Goal: Information Seeking & Learning: Learn about a topic

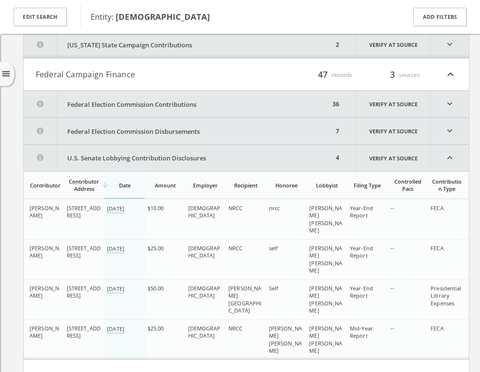
scroll to position [107, 0]
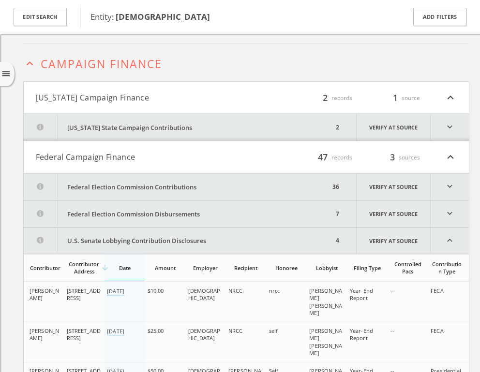
click at [183, 152] on button "Federal Campaign Finance" at bounding box center [141, 157] width 210 height 13
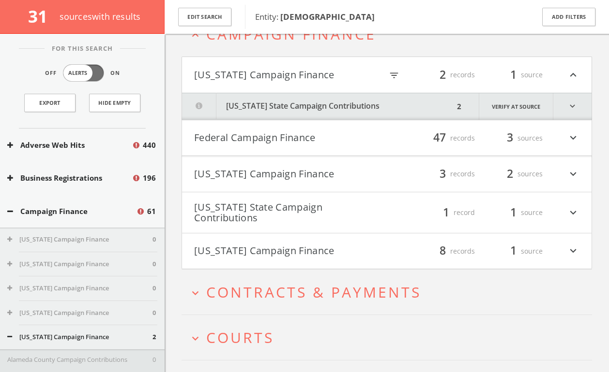
scroll to position [45, 0]
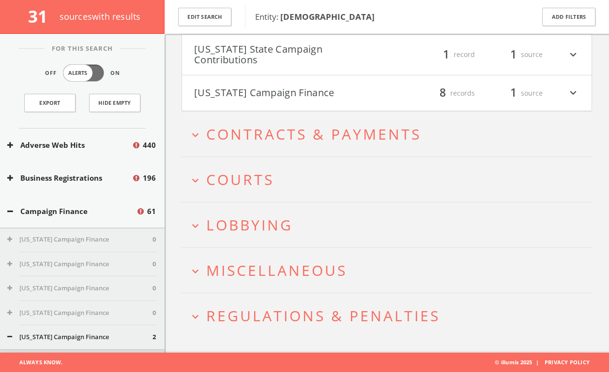
click at [265, 169] on h2 "expand_more Courts" at bounding box center [386, 179] width 410 height 45
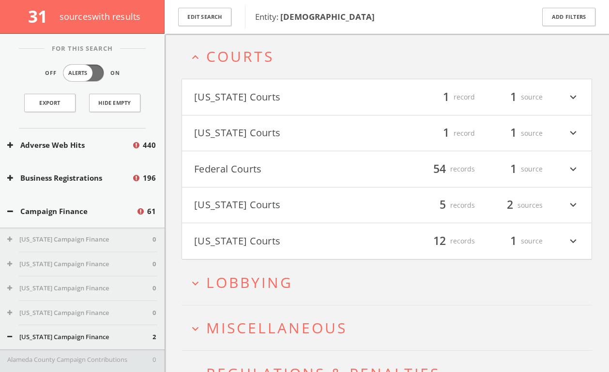
click at [263, 174] on button "Federal Courts" at bounding box center [290, 169] width 193 height 16
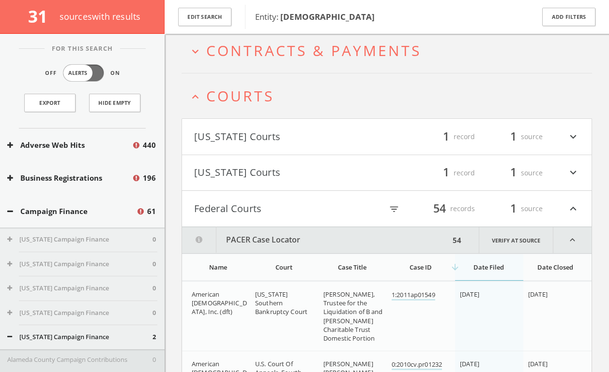
scroll to position [322, 0]
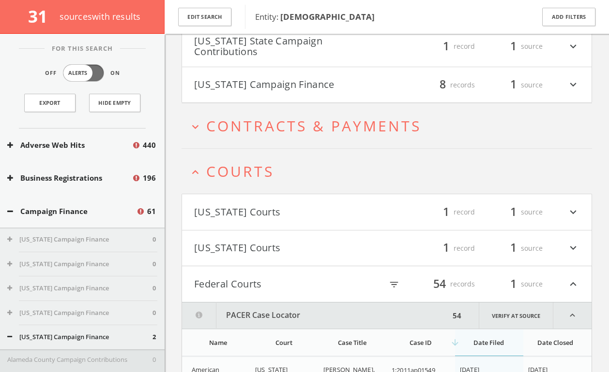
click at [248, 296] on h4 "Federal Courts filter_list 54 records 1 source expand_less" at bounding box center [386, 285] width 409 height 36
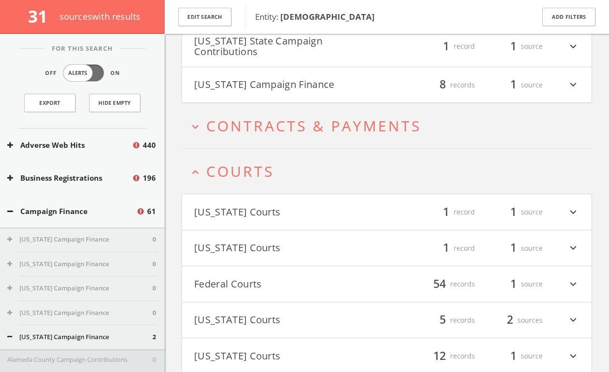
click at [265, 218] on button "[US_STATE] Courts" at bounding box center [290, 212] width 193 height 16
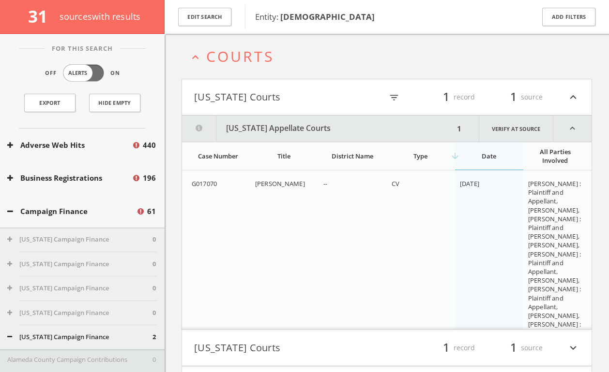
scroll to position [426, 0]
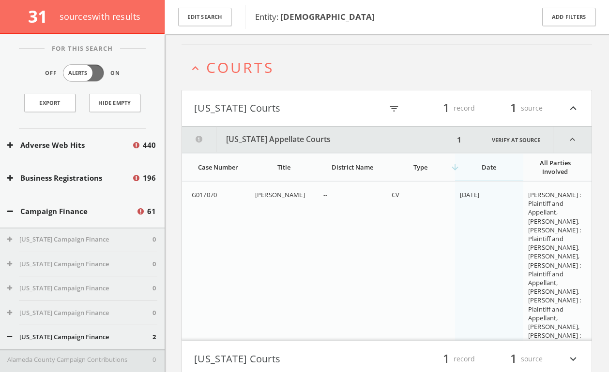
click at [268, 107] on button "[US_STATE] Courts" at bounding box center [288, 108] width 188 height 16
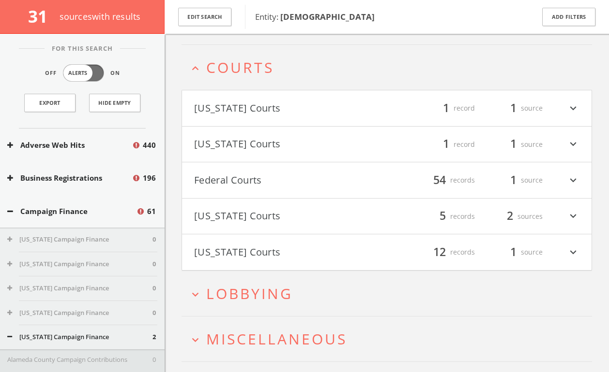
click at [252, 62] on span "Courts" at bounding box center [240, 68] width 68 height 20
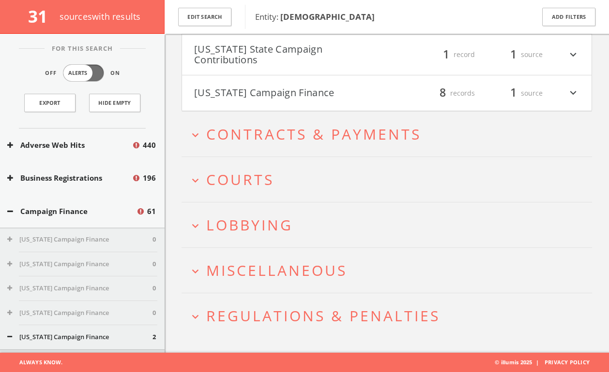
scroll to position [313, 0]
click at [251, 221] on span "Lobbying" at bounding box center [249, 225] width 87 height 20
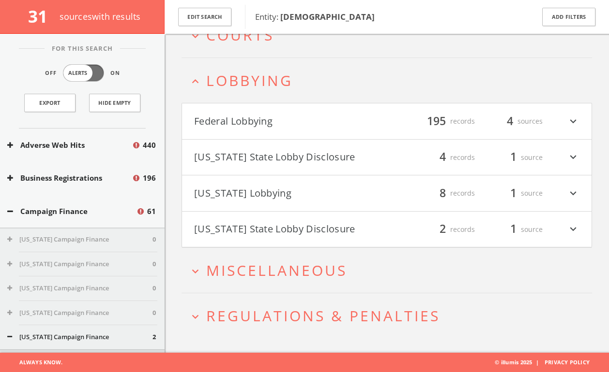
click at [272, 132] on h4 "Federal Lobbying filter_list 195 records 4 sources expand_more" at bounding box center [386, 122] width 409 height 36
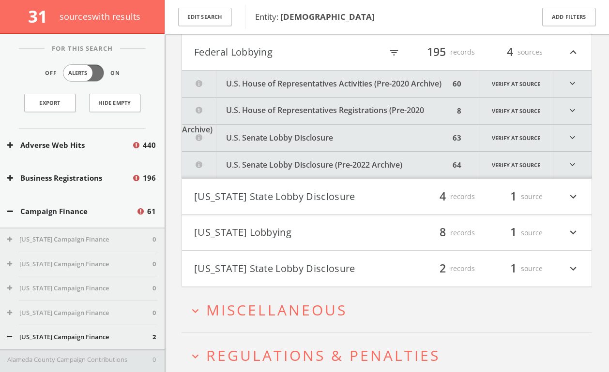
click at [297, 94] on button "U.S. House of Representatives Activities (Pre-2020 Archive)" at bounding box center [315, 84] width 267 height 27
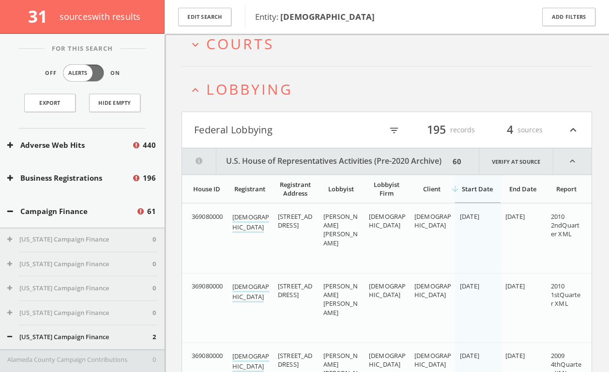
scroll to position [346, 0]
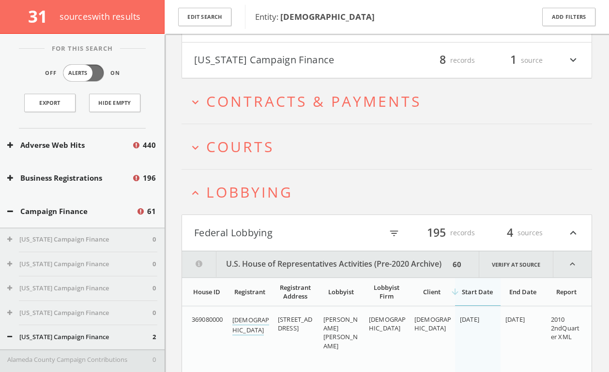
click at [374, 256] on button "U.S. House of Representatives Activities (Pre-2020 Archive)" at bounding box center [315, 265] width 267 height 26
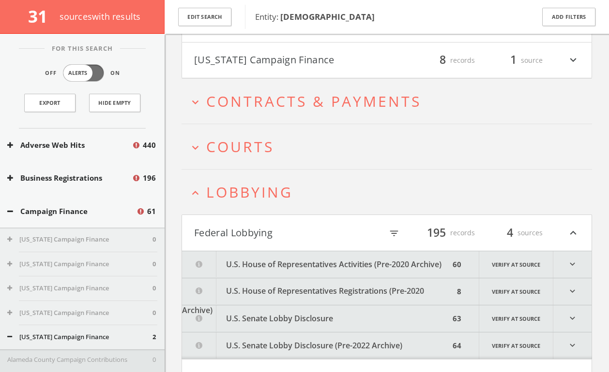
click at [352, 317] on button "U.S. Senate Lobby Disclosure" at bounding box center [315, 319] width 267 height 27
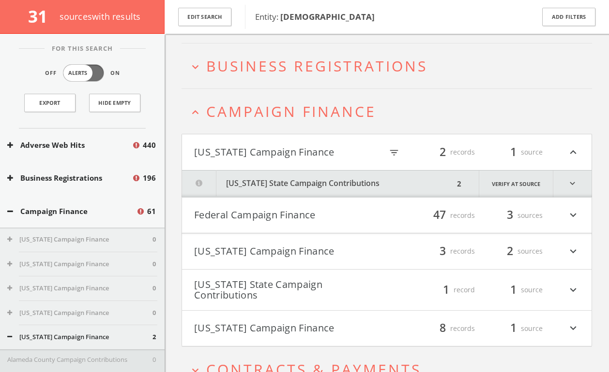
scroll to position [0, 0]
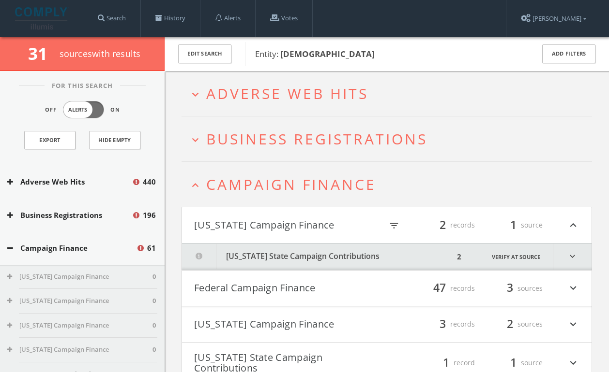
click at [304, 134] on span "Business Registrations" at bounding box center [316, 139] width 221 height 20
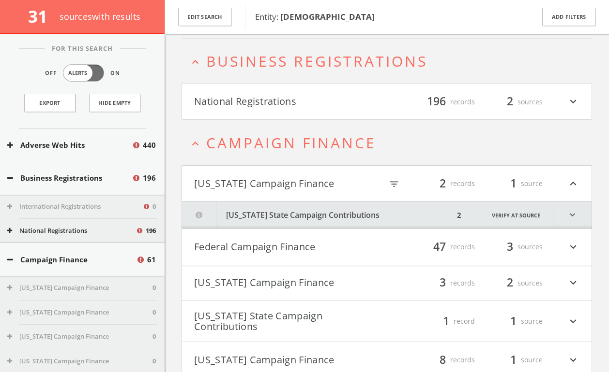
click at [279, 98] on button "National Registrations" at bounding box center [290, 102] width 193 height 16
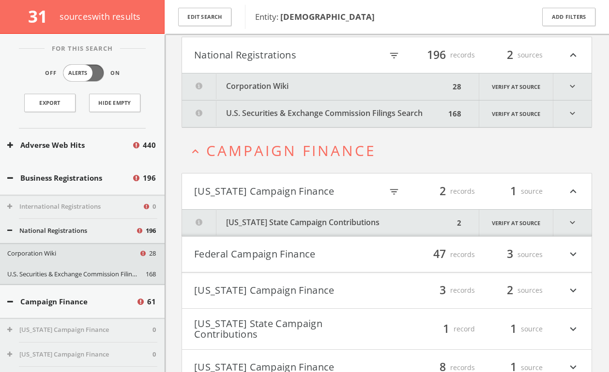
scroll to position [133, 0]
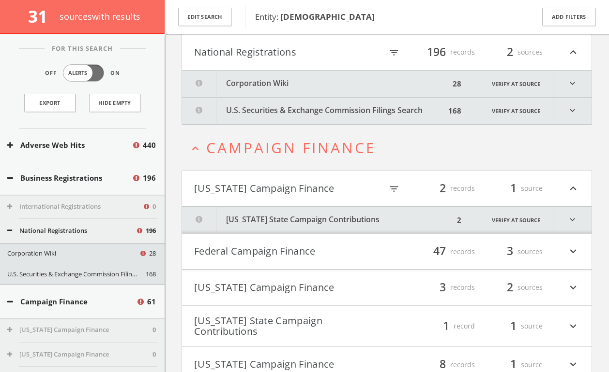
click at [272, 110] on button "U.S. Securities & Exchange Commission Filings Search" at bounding box center [313, 111] width 263 height 27
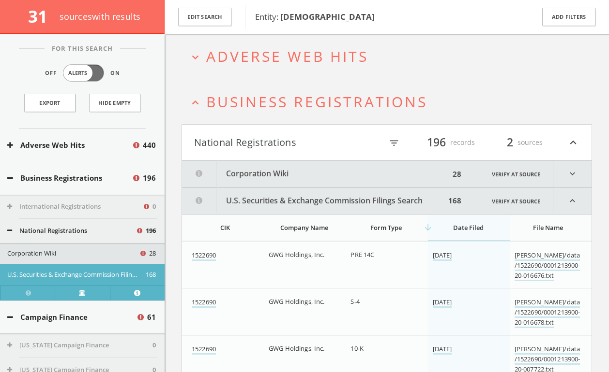
scroll to position [38, 0]
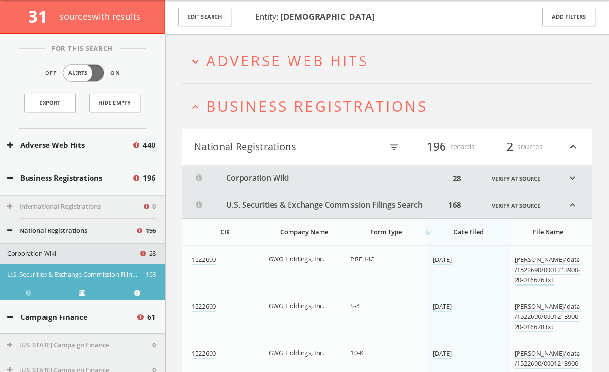
click at [264, 140] on button "National Registrations" at bounding box center [288, 147] width 188 height 16
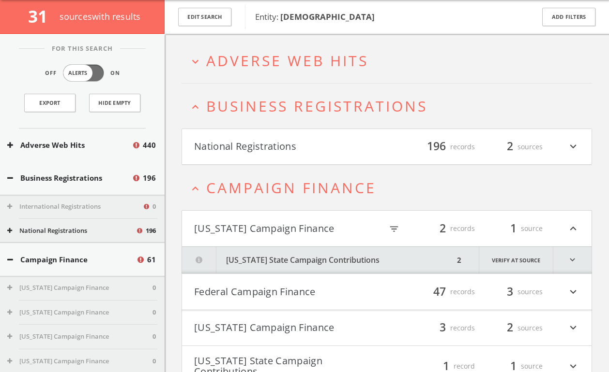
click at [258, 199] on h2 "expand_less Campaign Finance" at bounding box center [386, 187] width 410 height 45
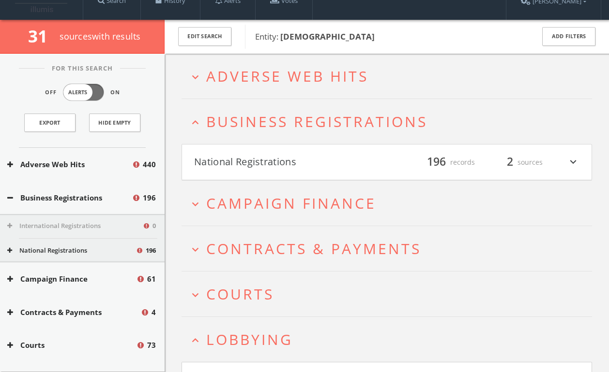
scroll to position [16, 0]
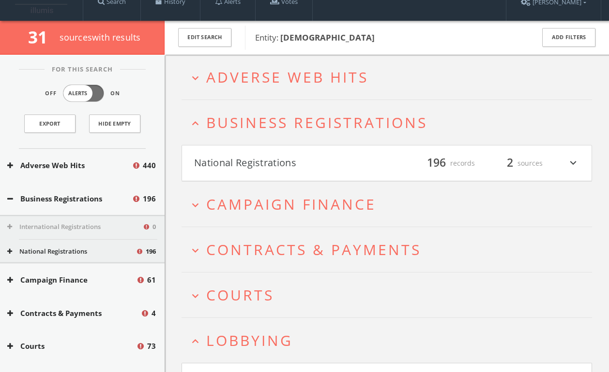
click at [251, 136] on h2 "expand_less Business Registrations" at bounding box center [386, 122] width 410 height 45
